Goal: Task Accomplishment & Management: Manage account settings

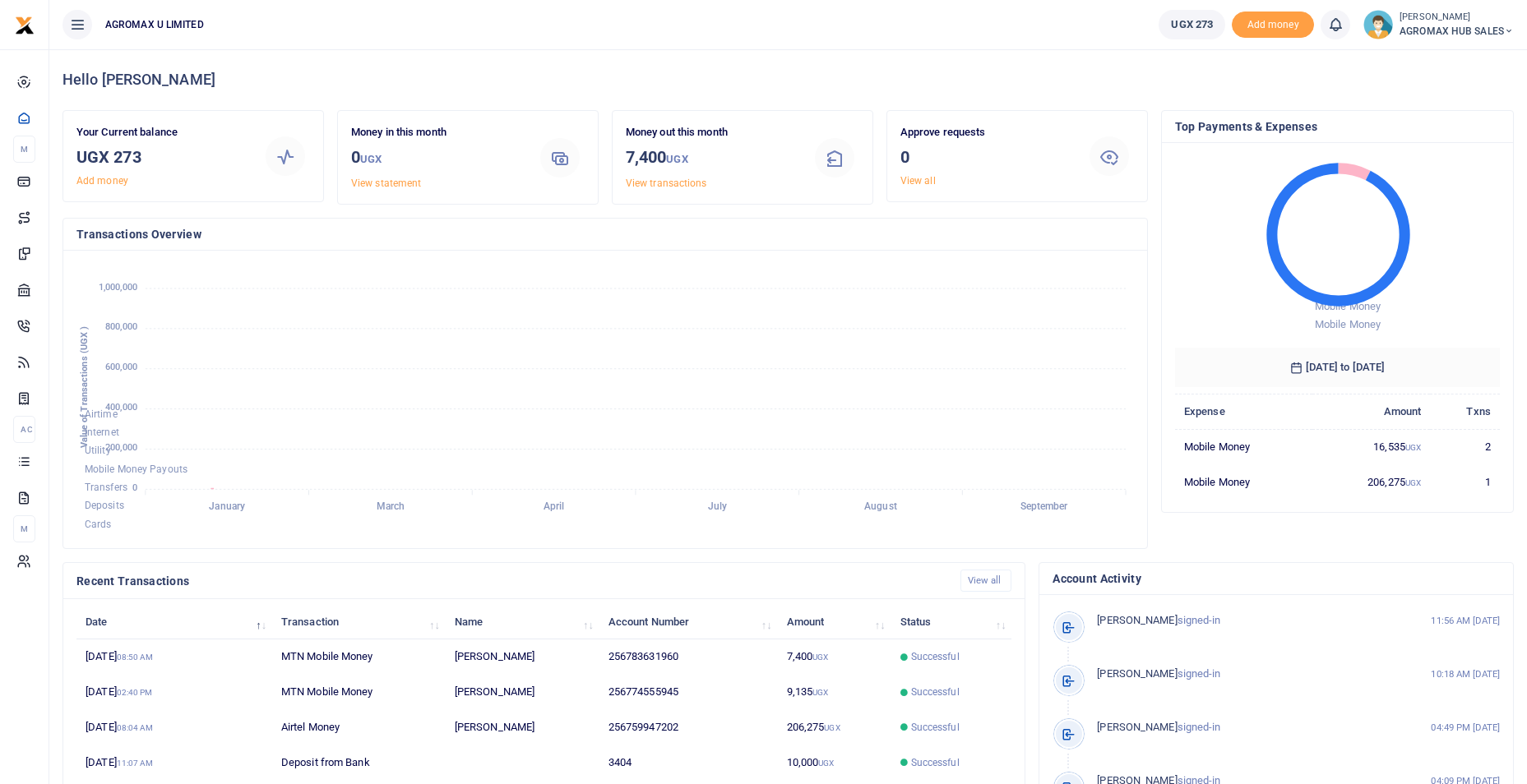
scroll to position [13, 13]
click at [1499, 28] on span "AGROMAX HUB SALES" at bounding box center [1456, 30] width 114 height 15
click at [1448, 55] on link "Switch accounts" at bounding box center [1449, 59] width 130 height 23
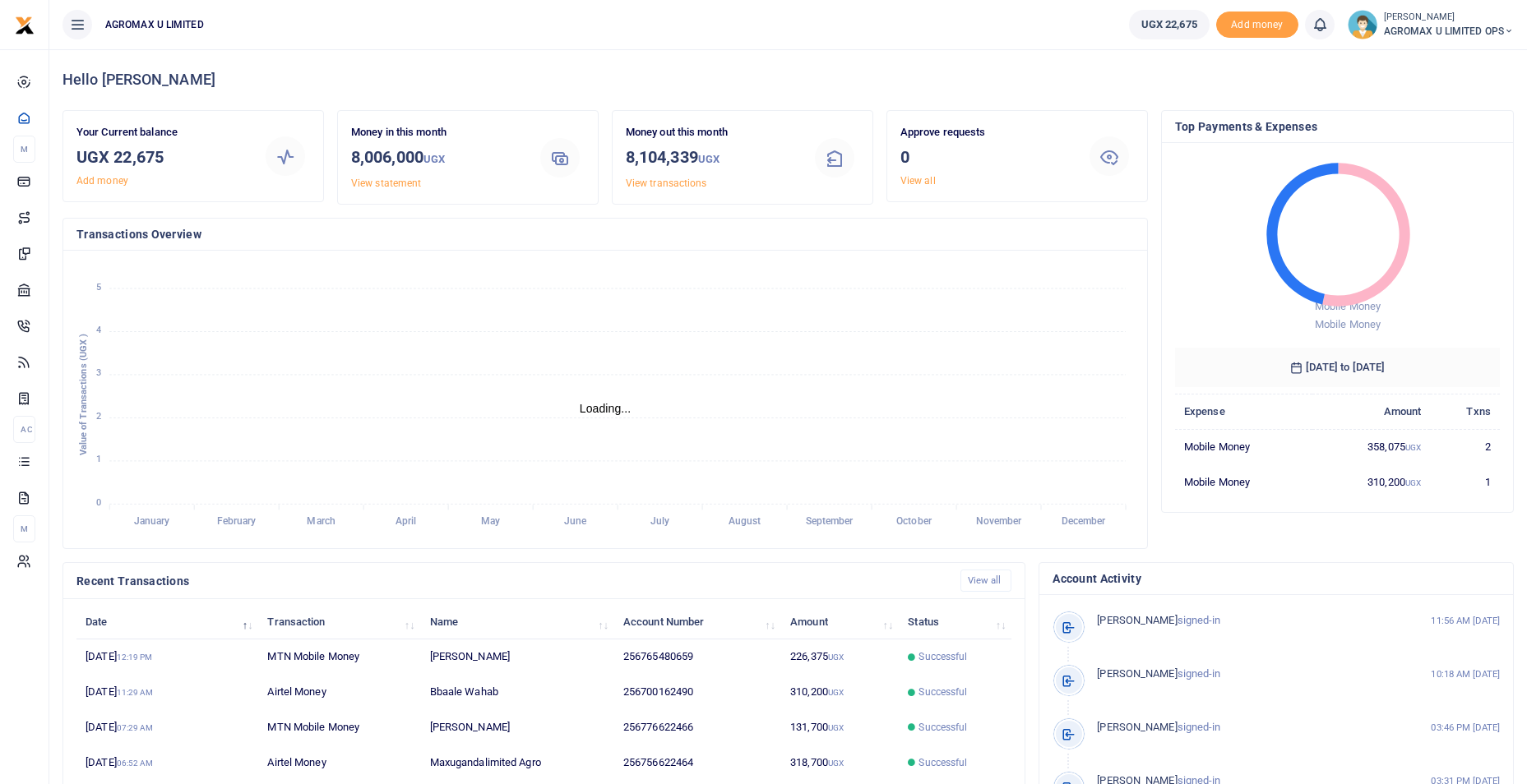
scroll to position [13, 13]
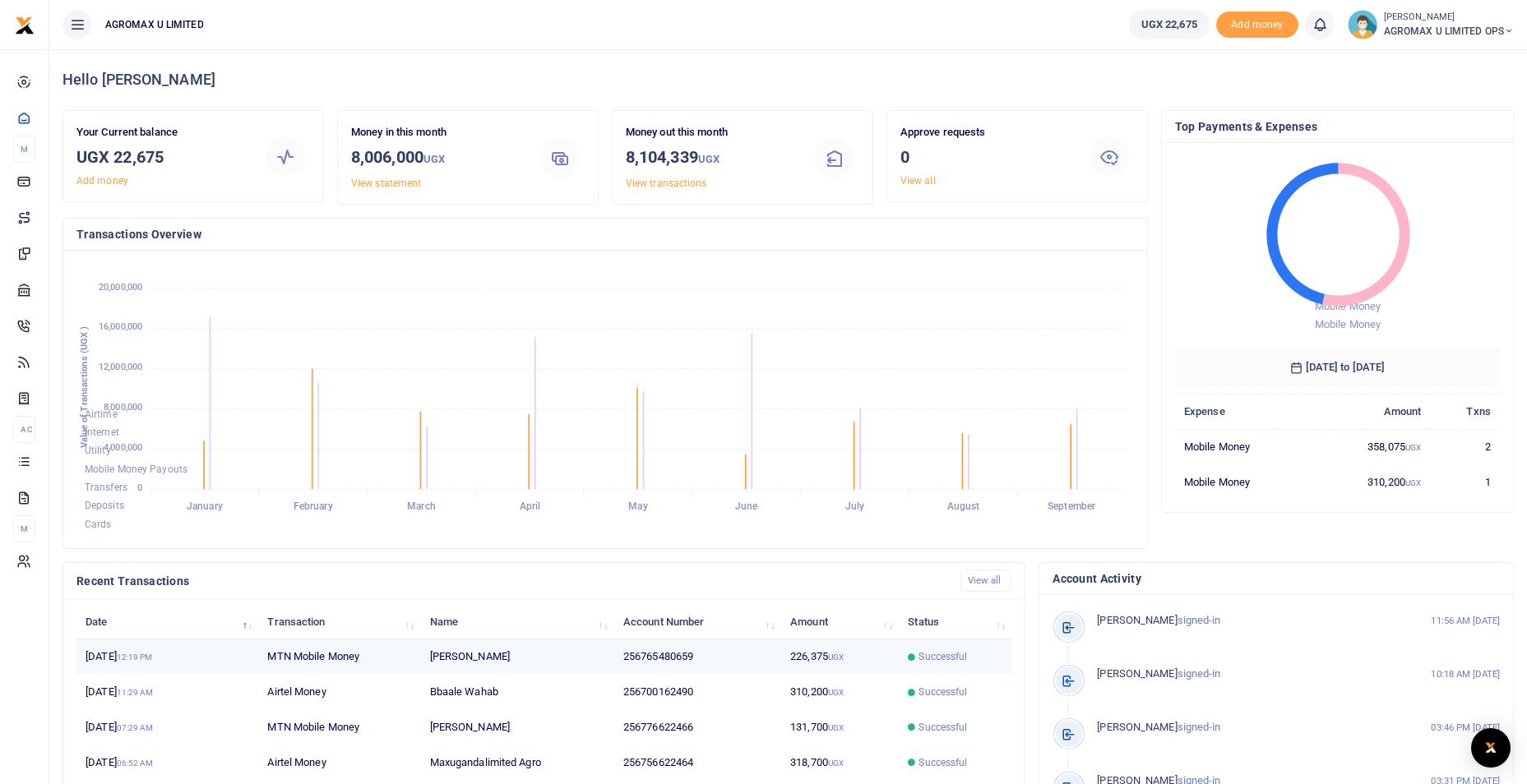
click at [819, 657] on td "226,375 UGX" at bounding box center [840, 657] width 118 height 35
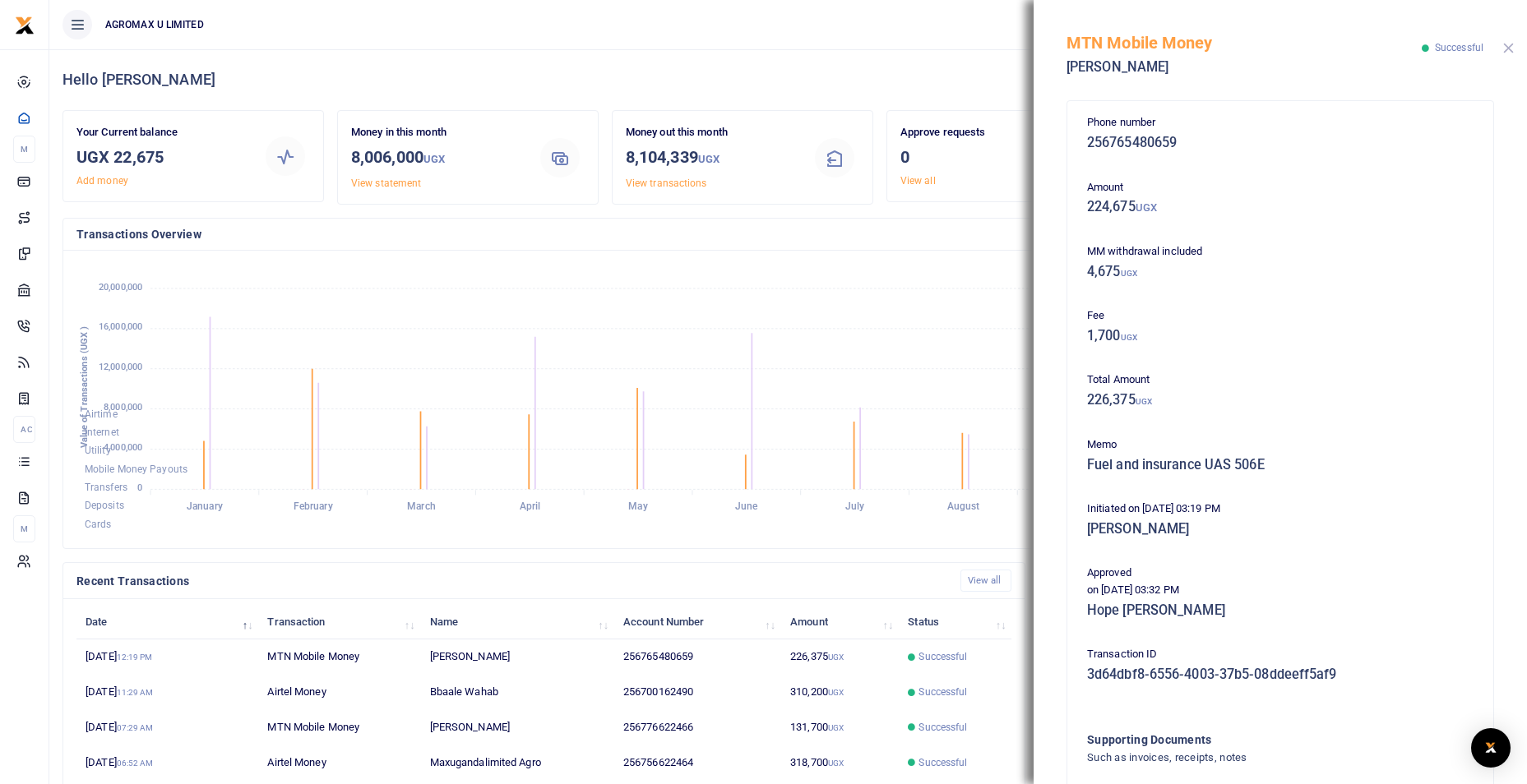
click at [1508, 45] on button "Close" at bounding box center [1508, 48] width 11 height 11
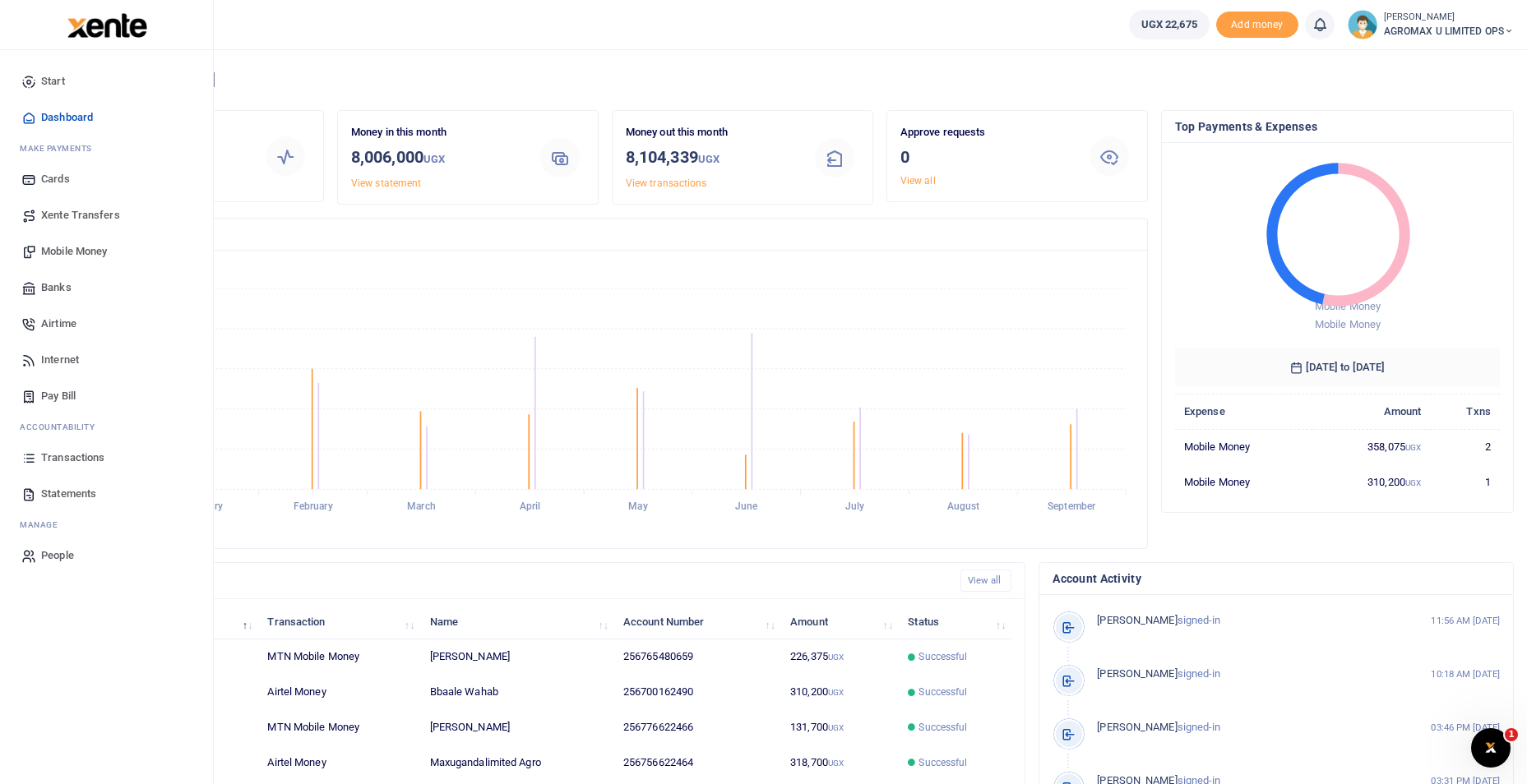
scroll to position [0, 0]
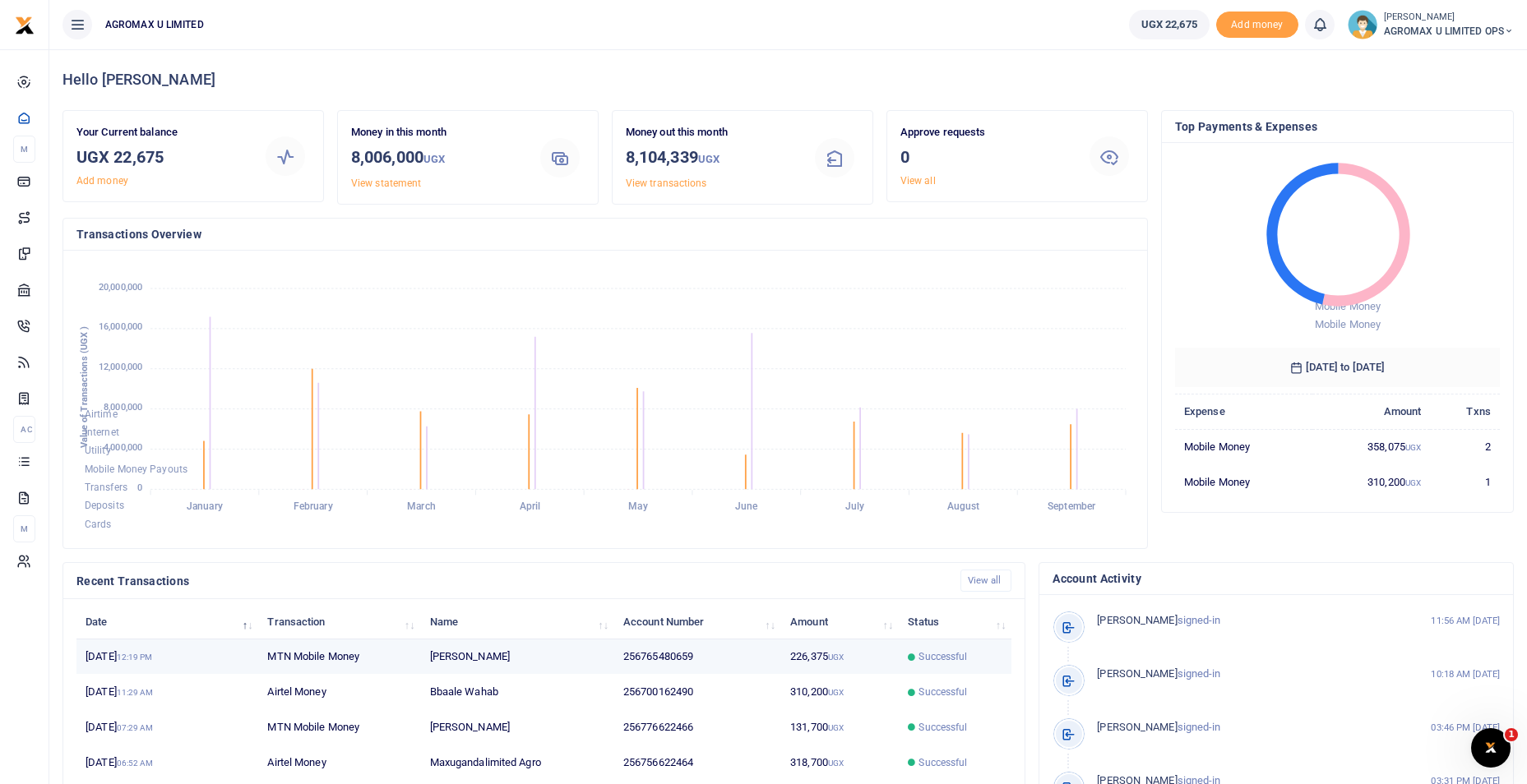
click at [912, 655] on icon at bounding box center [912, 657] width 8 height 8
